Goal: Navigation & Orientation: Find specific page/section

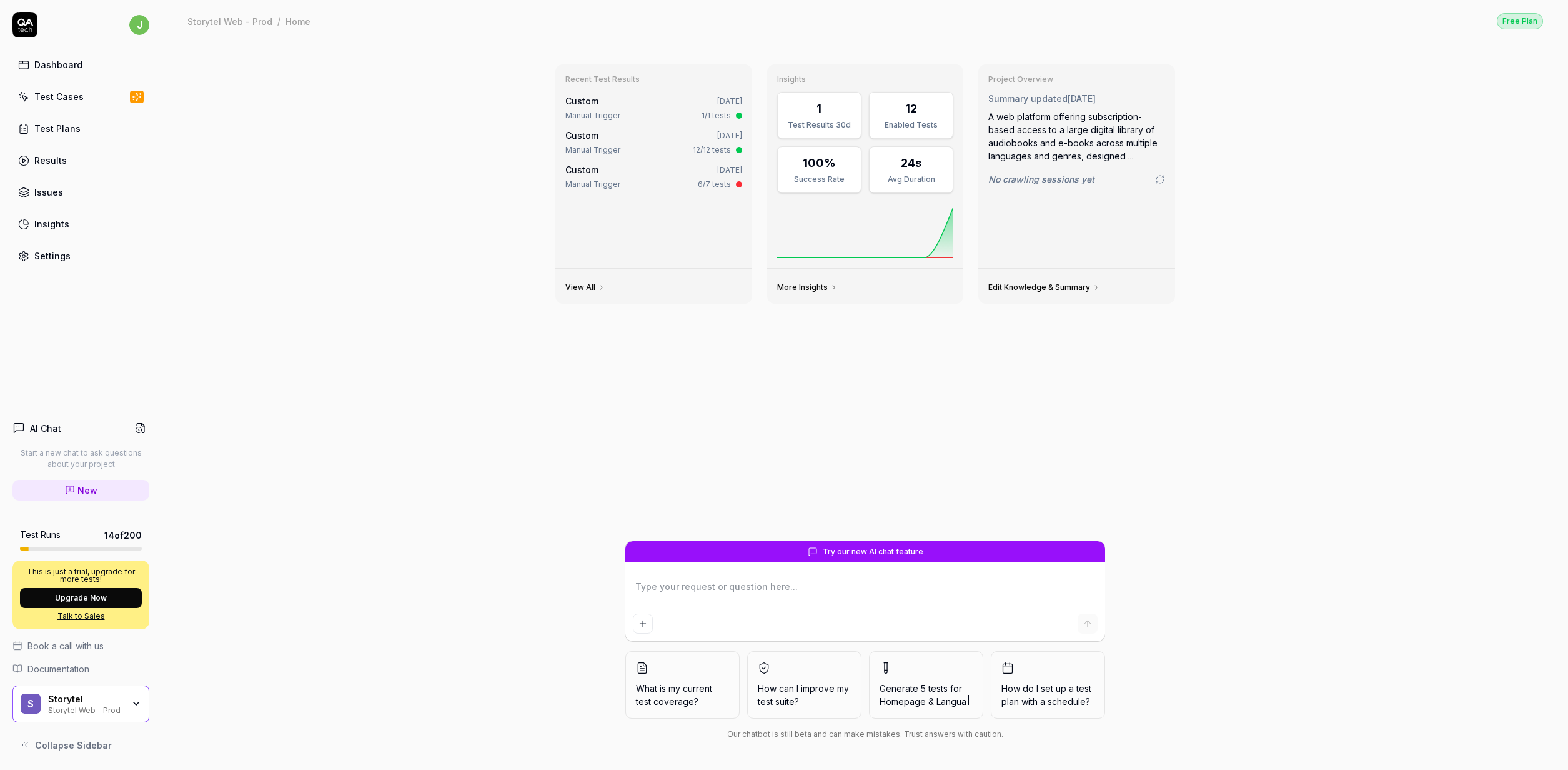
type textarea "*"
click at [55, 188] on div "Issues" at bounding box center [48, 192] width 29 height 13
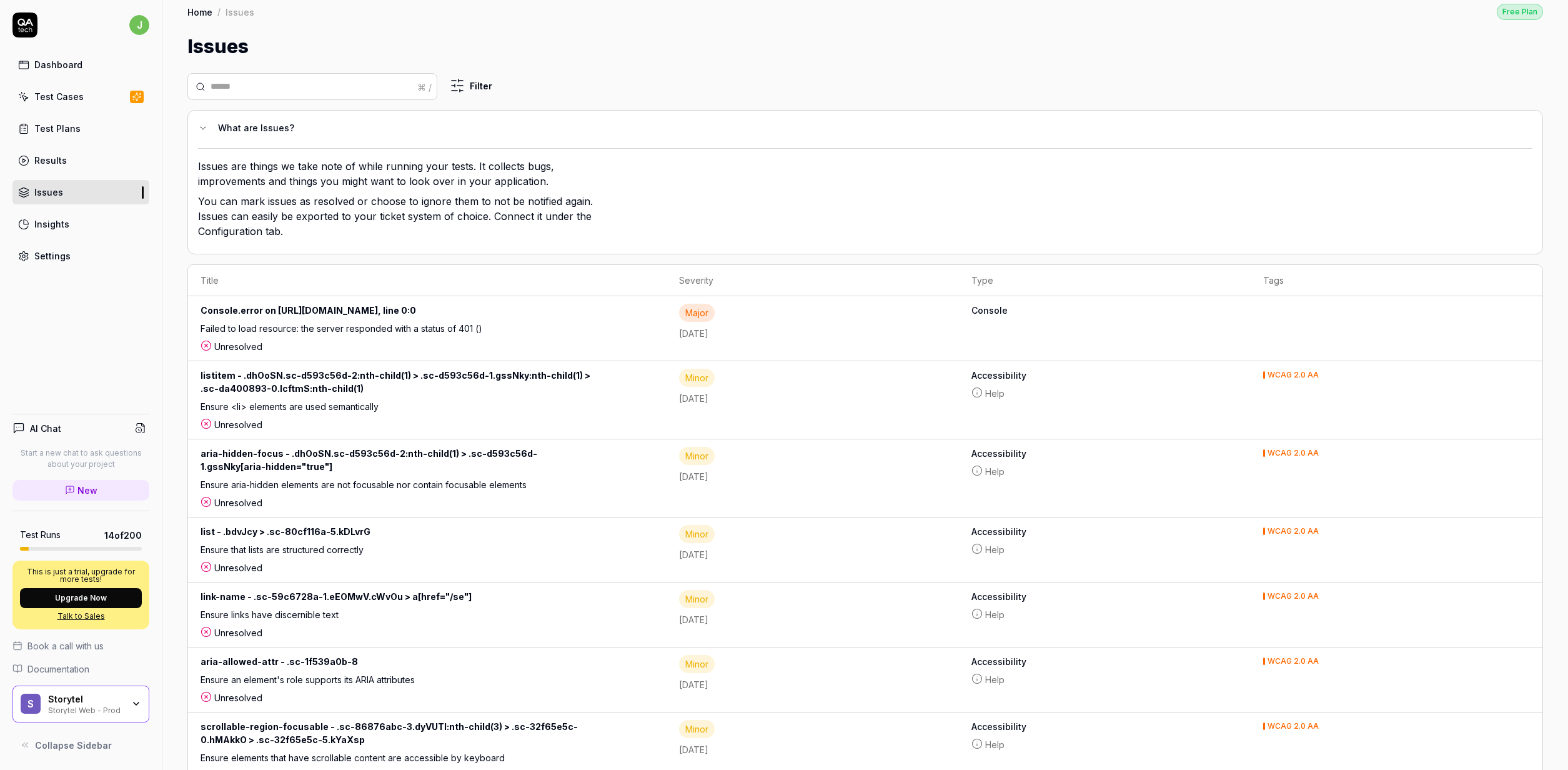
scroll to position [12, 0]
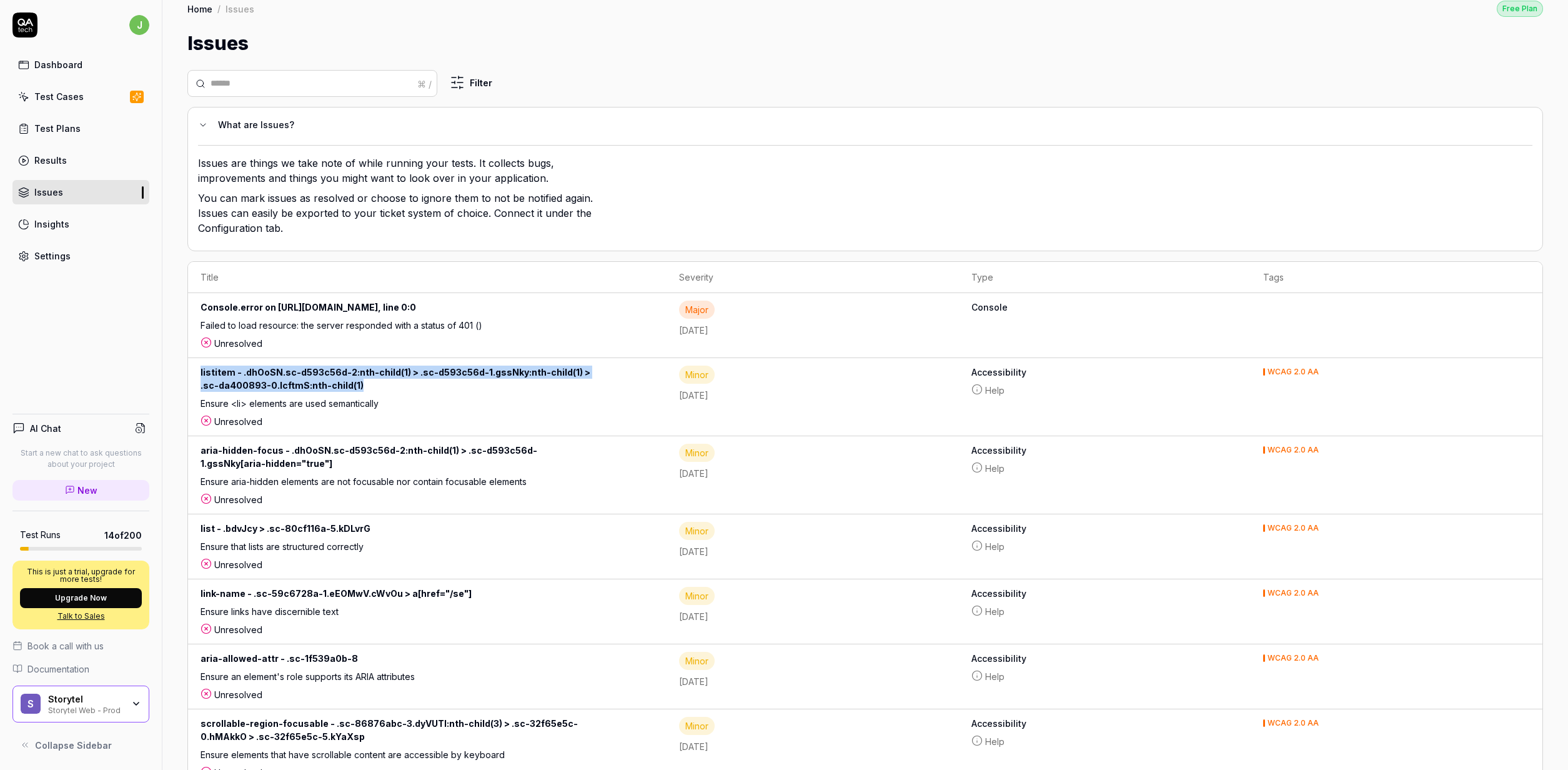
drag, startPoint x: 251, startPoint y: 375, endPoint x: 197, endPoint y: 367, distance: 54.6
click at [197, 367] on td "listitem - .dhOoSN.sc-d593c56d-2:nth-child(1) > .sc-d593c56d-1.gssNky:nth-child…" at bounding box center [427, 397] width 478 height 78
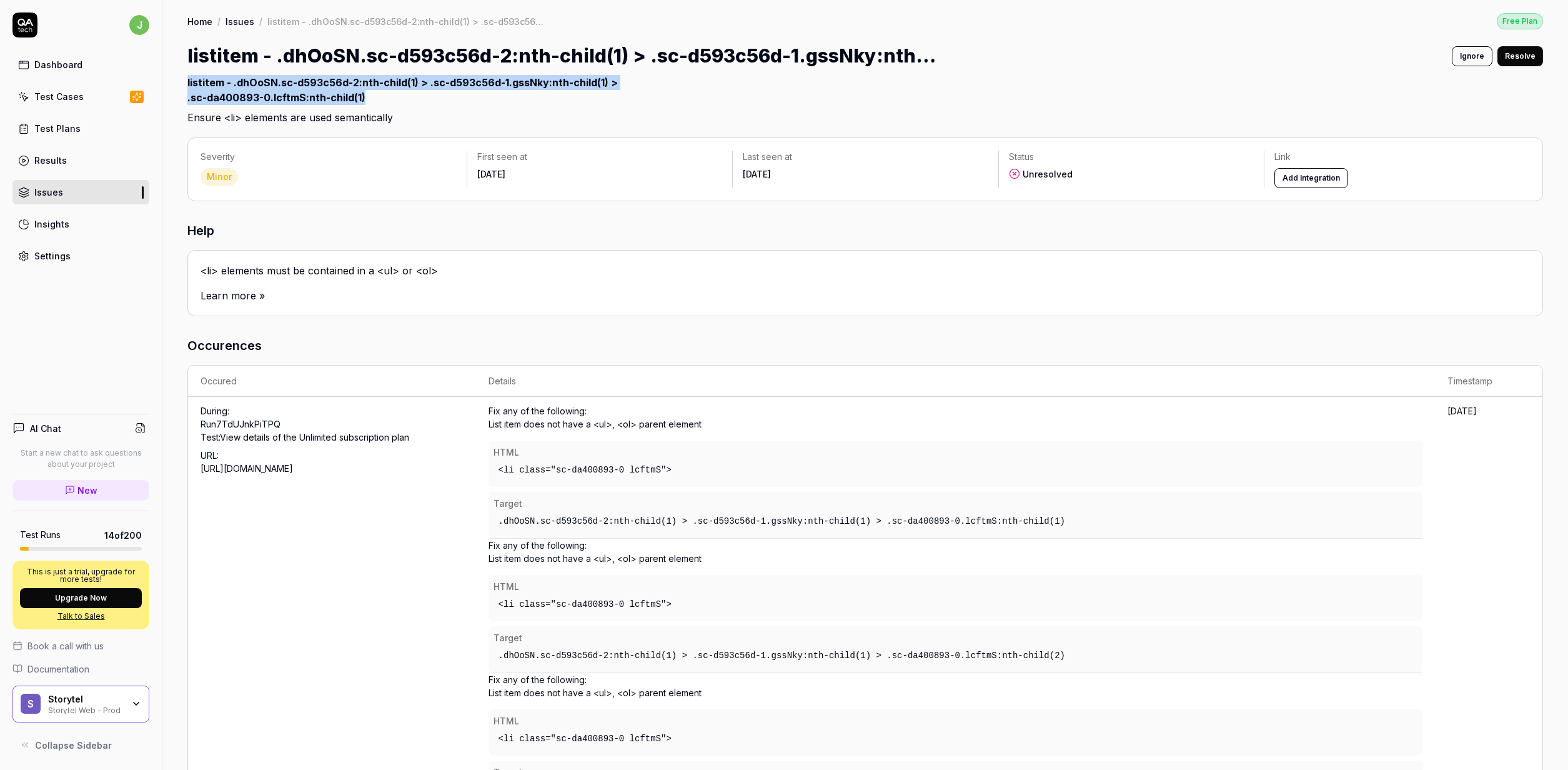
drag, startPoint x: 306, startPoint y: 100, endPoint x: 178, endPoint y: 82, distance: 129.3
click at [178, 82] on div "Home / Issues / listitem - .dhOoSN.sc-d593c56d-2:nth-child(1) > .sc-d593c56d-1.…" at bounding box center [865, 62] width 1406 height 125
copy div "listitem - .dhOoSN.sc-d593c56d-2:nth-child(1) > .sc-d593c56d-1.gssNky:nth-child…"
click at [392, 63] on h1 "listitem - .dhOoSN.sc-d593c56d-2:nth-child(1) > .sc-d593c56d-1.gssNky:nth-child…" at bounding box center [562, 55] width 750 height 29
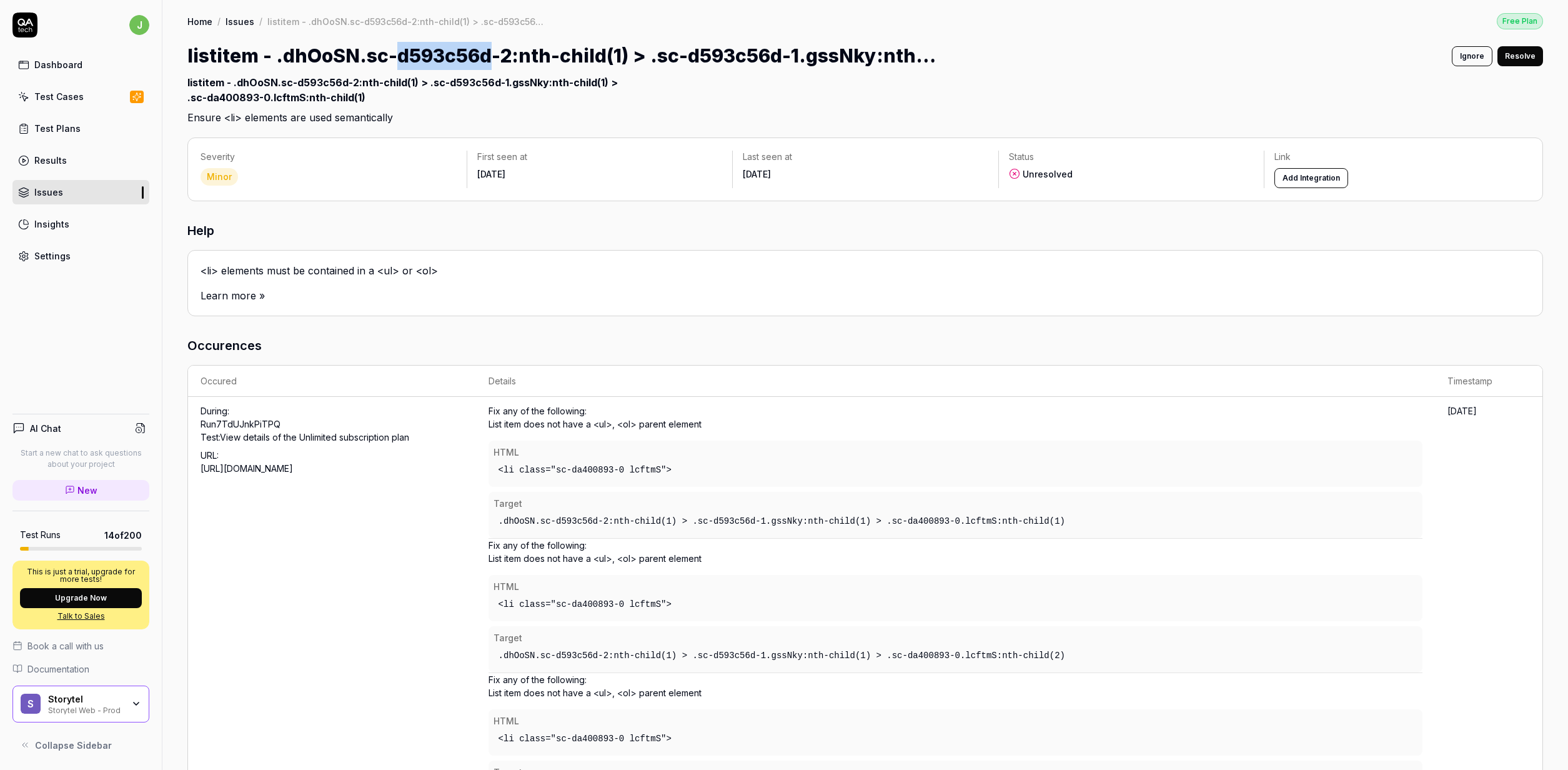
click at [392, 63] on h1 "listitem - .dhOoSN.sc-d593c56d-2:nth-child(1) > .sc-d593c56d-1.gssNky:nth-child…" at bounding box center [562, 55] width 750 height 29
click at [336, 113] on h2 "listitem - .dhOoSN.sc-d593c56d-2:nth-child(1) > .sc-d593c56d-1.gssNky:nth-child…" at bounding box center [865, 97] width 1356 height 55
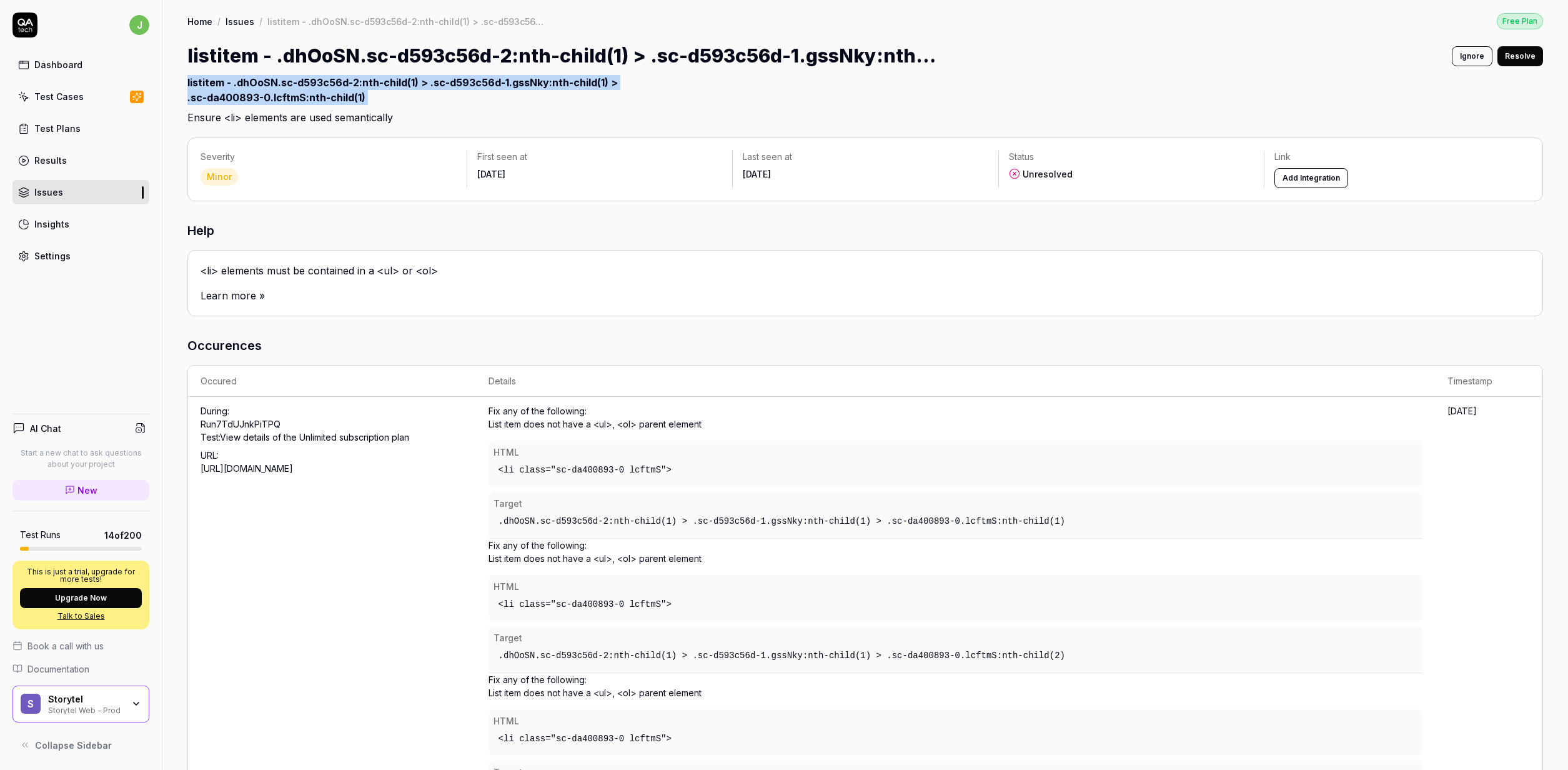
drag, startPoint x: 336, startPoint y: 113, endPoint x: 544, endPoint y: 76, distance: 211.3
click at [336, 114] on h2 "listitem - .dhOoSN.sc-d593c56d-2:nth-child(1) > .sc-d593c56d-1.gssNky:nth-child…" at bounding box center [865, 97] width 1356 height 55
copy div "listitem - .dhOoSN.sc-d593c56d-2:nth-child(1) > .sc-d593c56d-1.gssNky:nth-child…"
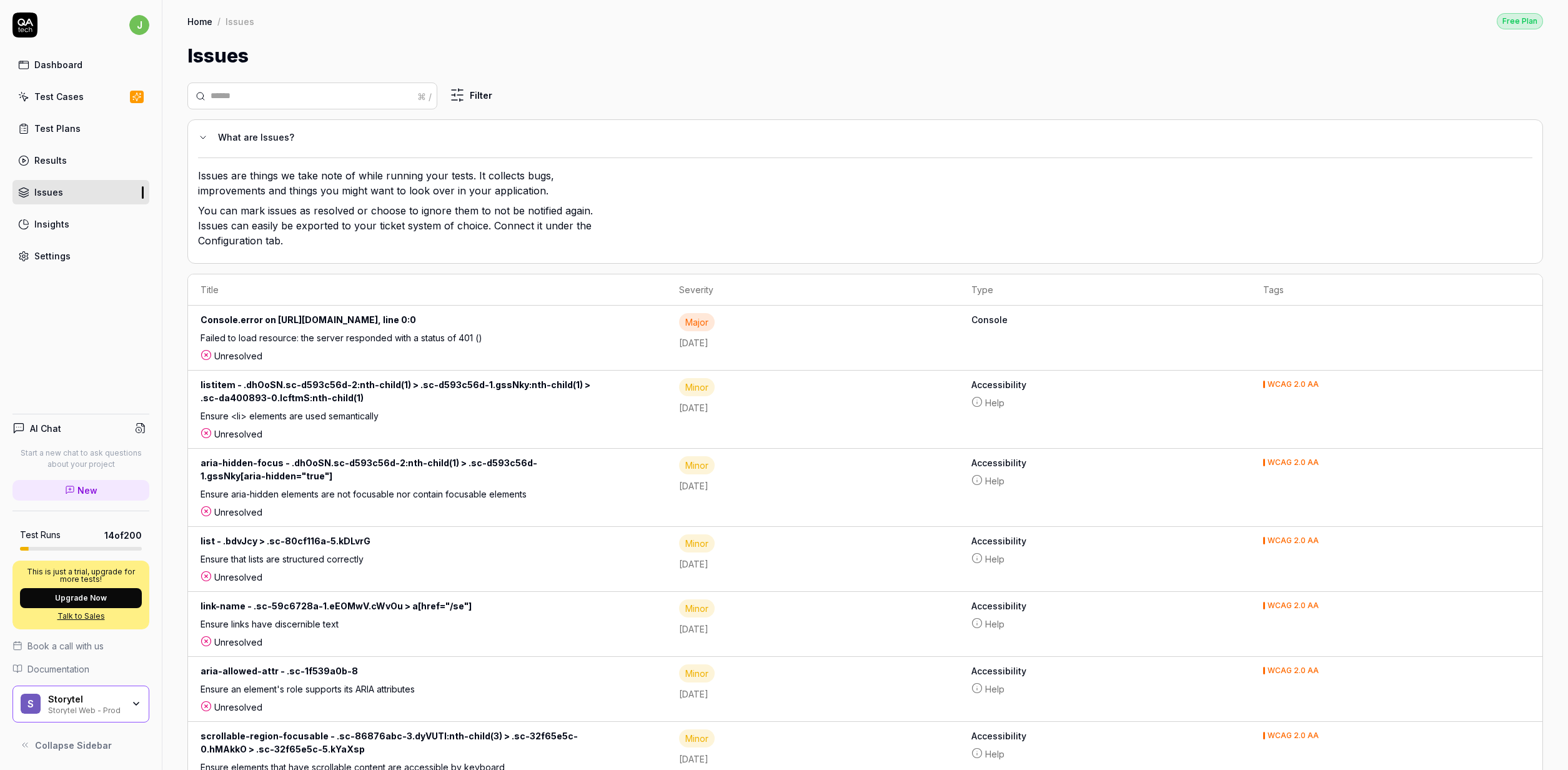
click at [79, 132] on link "Test Plans" at bounding box center [81, 129] width 137 height 24
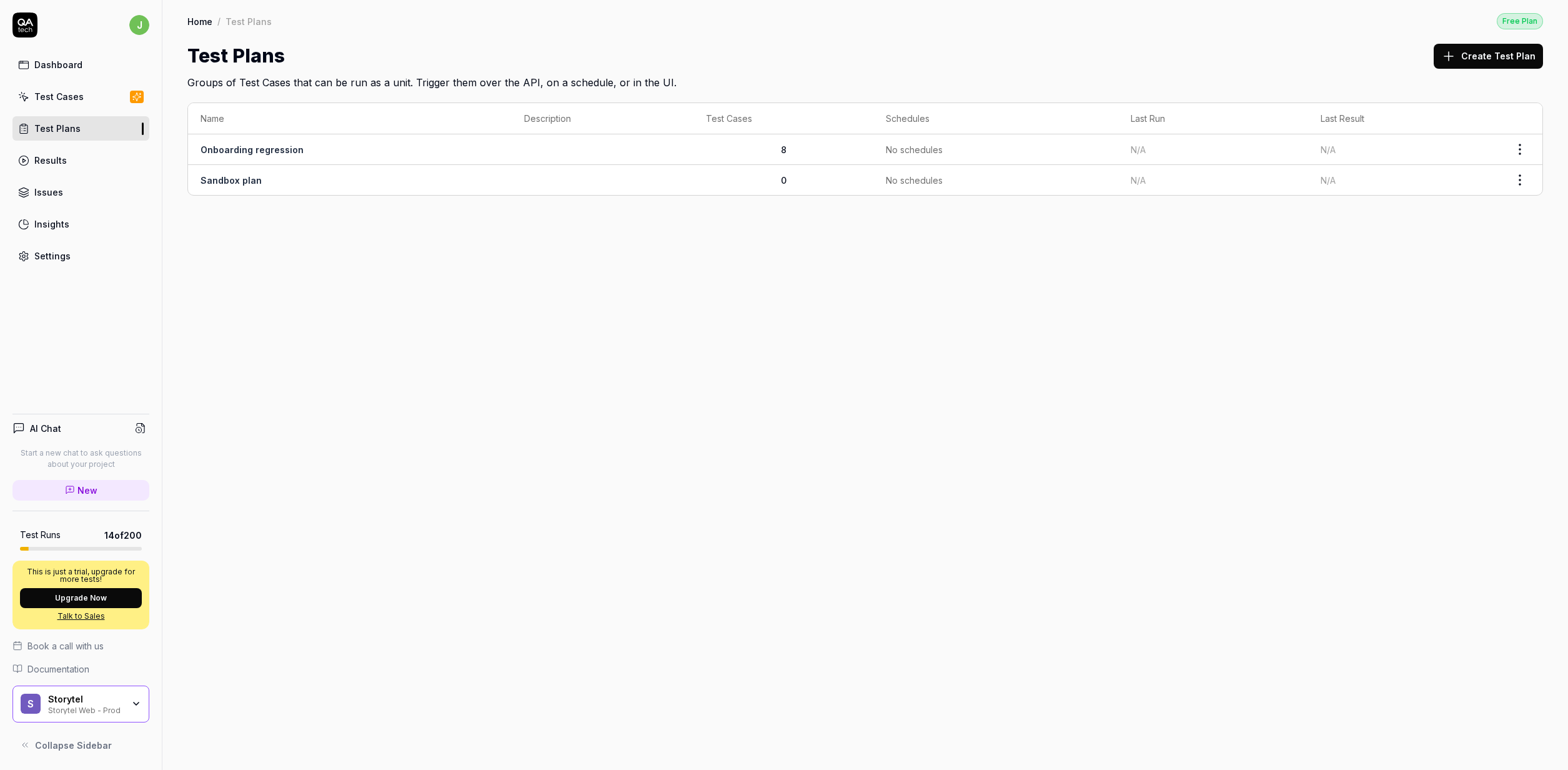
click at [92, 108] on link "Test Cases" at bounding box center [81, 97] width 137 height 24
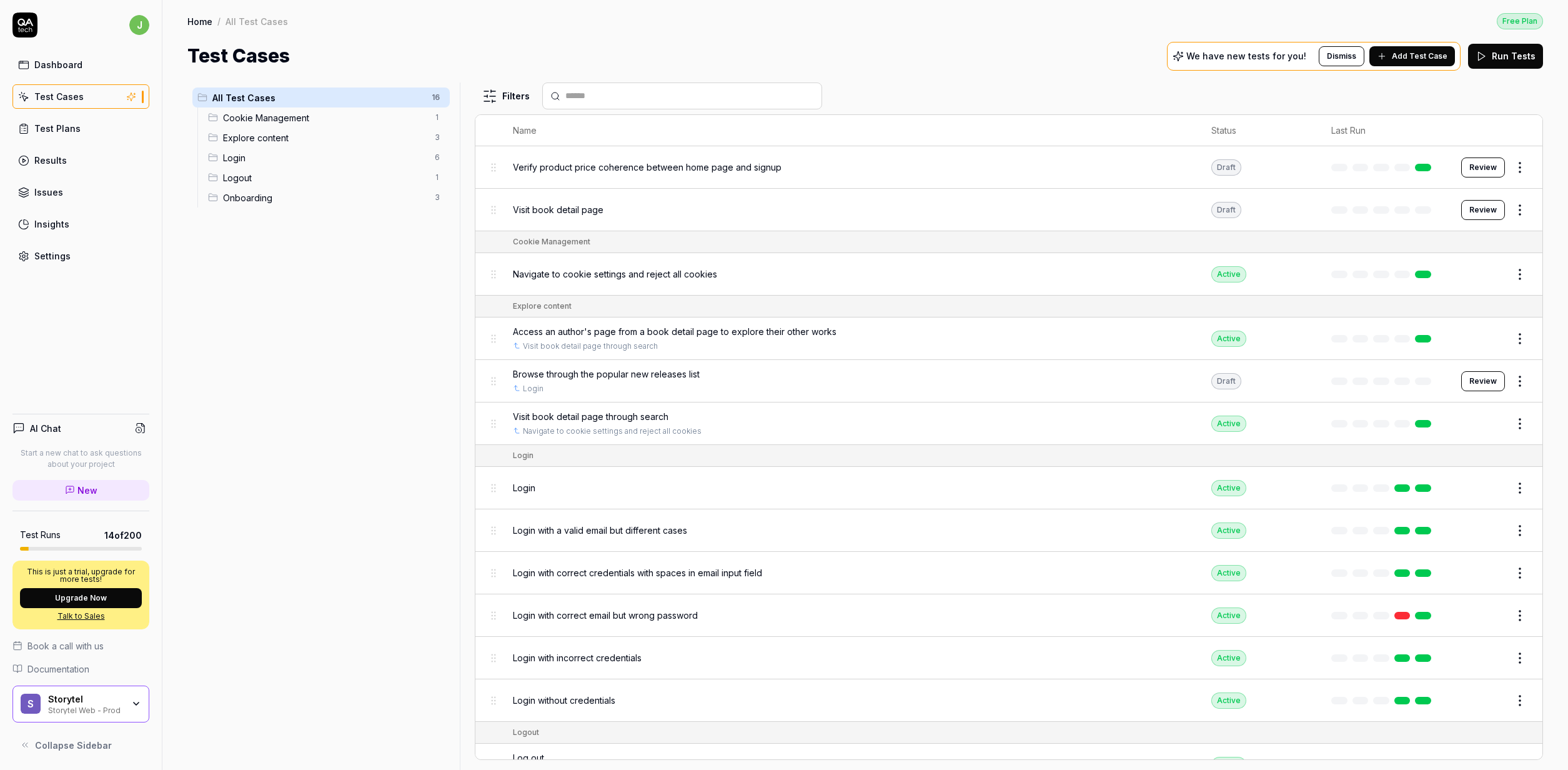
click at [272, 293] on div "All Test Cases 16 Cookie Management 1 Explore content 3 Login 6 Logout 1 Onboar…" at bounding box center [321, 418] width 267 height 672
click at [64, 190] on link "Issues" at bounding box center [81, 192] width 137 height 24
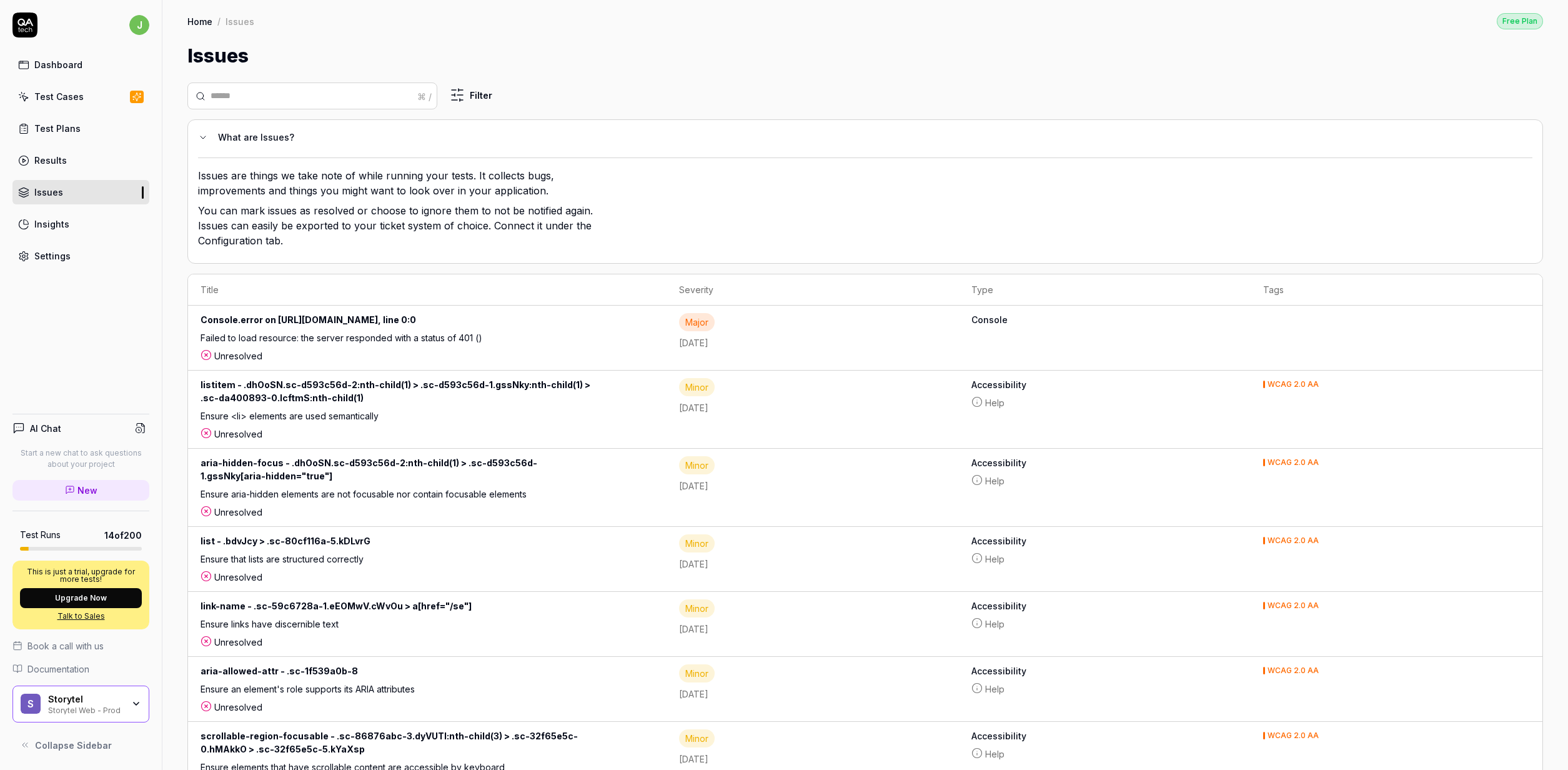
click at [60, 223] on div "Insights" at bounding box center [51, 224] width 35 height 13
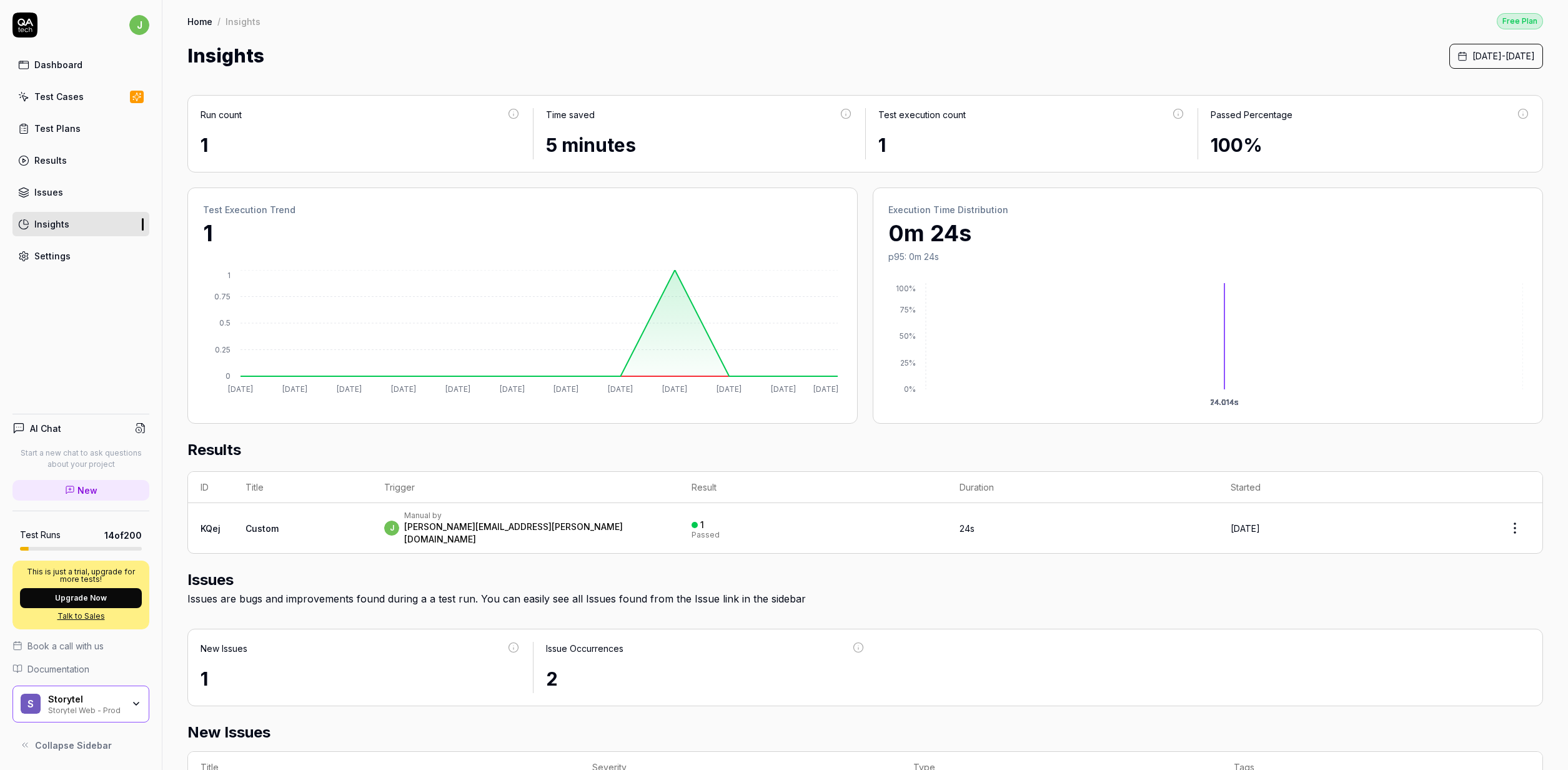
click at [44, 155] on div "Results" at bounding box center [51, 161] width 33 height 13
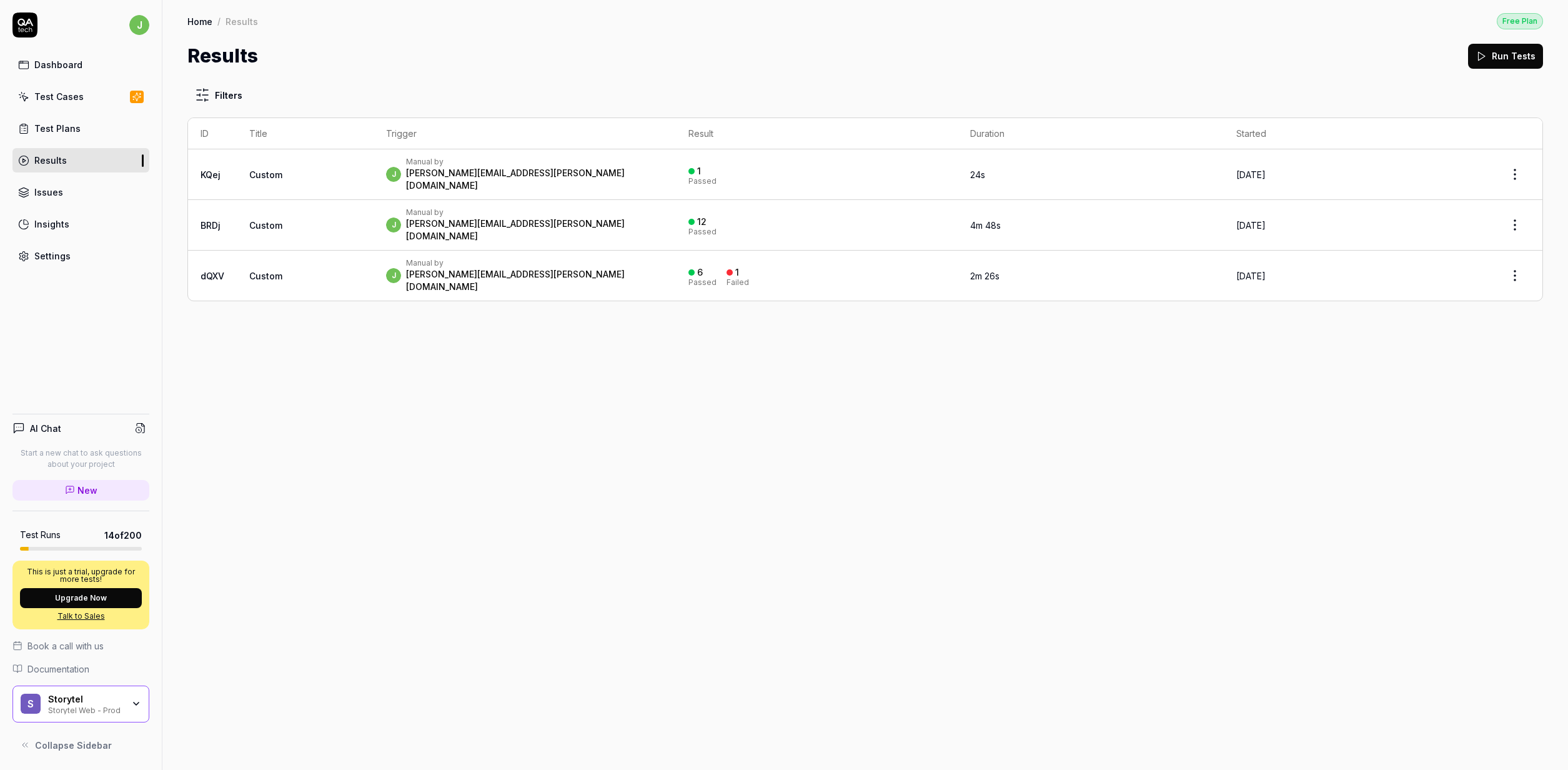
click at [77, 136] on link "Test Plans" at bounding box center [81, 129] width 137 height 24
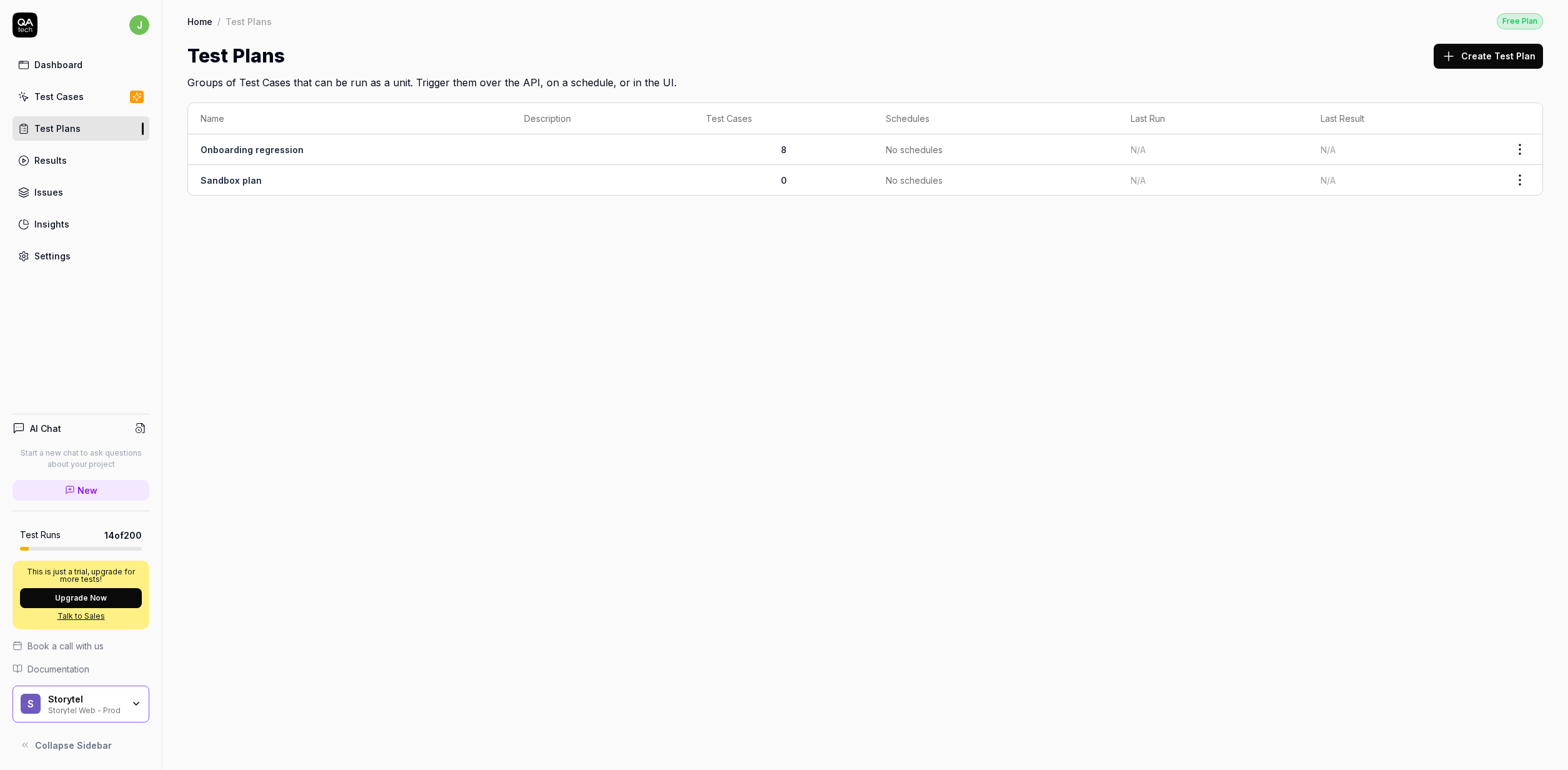
click at [52, 95] on div "Test Cases" at bounding box center [59, 96] width 50 height 13
